Goal: Information Seeking & Learning: Check status

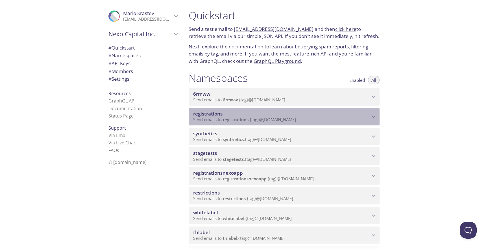
click at [266, 116] on span "registrations" at bounding box center [281, 113] width 177 height 6
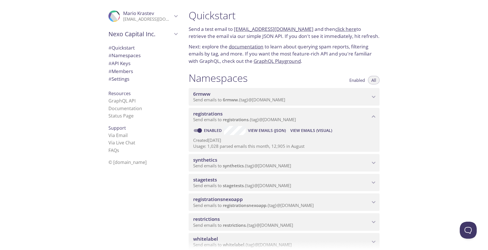
click at [304, 129] on span "View Emails (Visual)" at bounding box center [312, 130] width 42 height 7
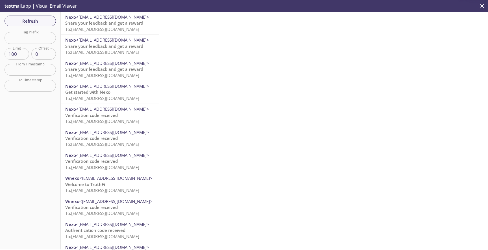
click at [41, 40] on input "text" at bounding box center [30, 38] width 51 height 12
paste input "qanexoholder"
type input "qanexoholder"
click at [42, 25] on button "Refresh" at bounding box center [30, 21] width 51 height 11
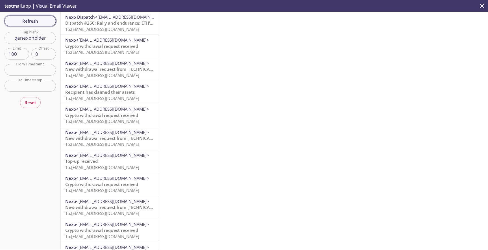
click at [48, 24] on span "Refresh" at bounding box center [30, 20] width 42 height 7
click at [87, 27] on span "To: [EMAIL_ADDRESS][DOMAIN_NAME]" at bounding box center [102, 29] width 74 height 6
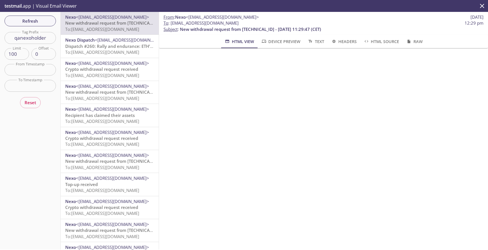
scroll to position [77, 0]
